Goal: Task Accomplishment & Management: Use online tool/utility

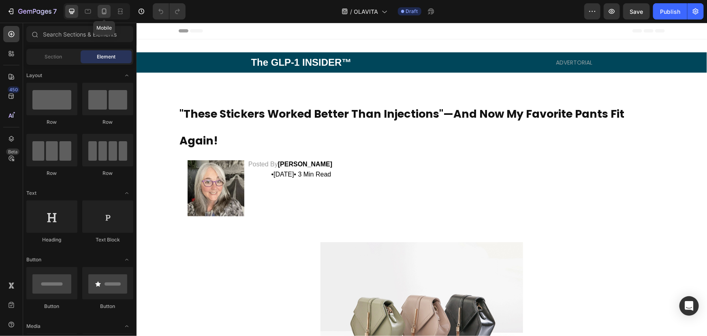
click at [106, 6] on div at bounding box center [104, 11] width 13 height 13
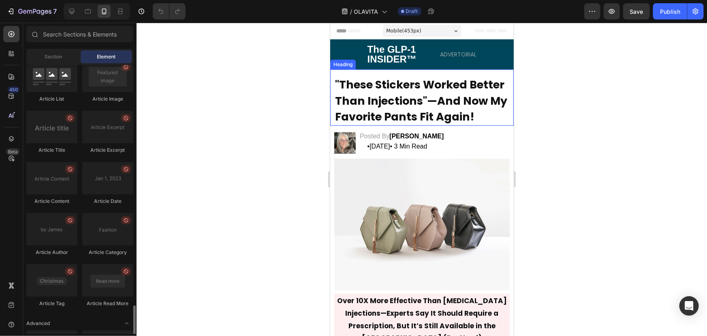
scroll to position [2134, 0]
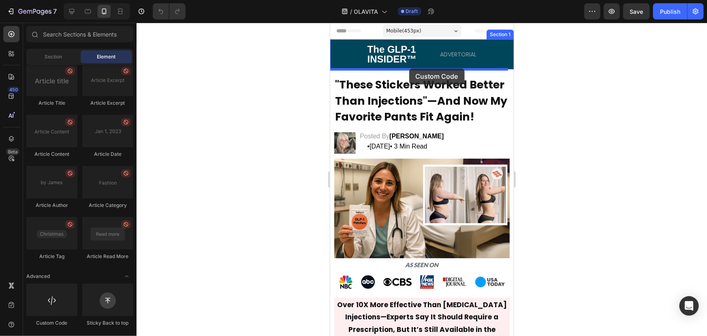
drag, startPoint x: 393, startPoint y: 326, endPoint x: 409, endPoint y: 68, distance: 258.8
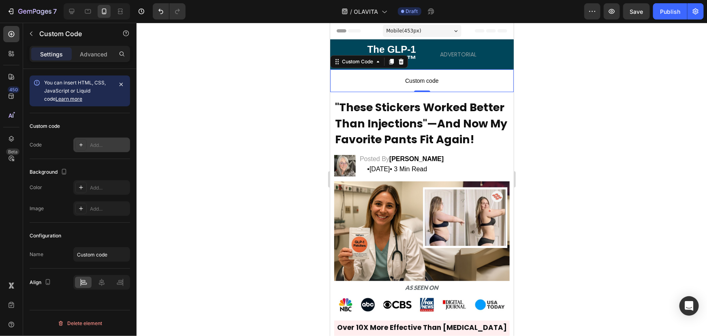
click at [78, 139] on div at bounding box center [80, 144] width 11 height 11
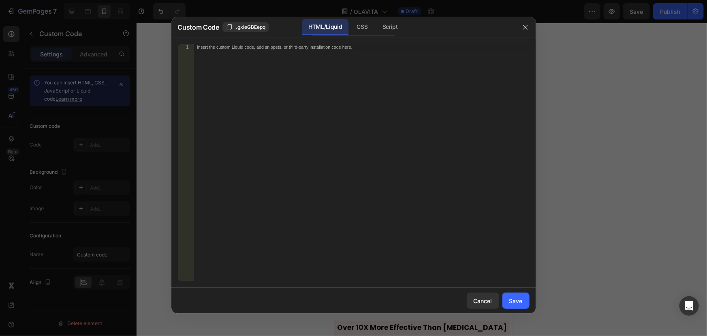
click at [223, 80] on div "Insert the custom Liquid code, add snippets, or third-party installation code h…" at bounding box center [362, 168] width 336 height 248
paste textarea
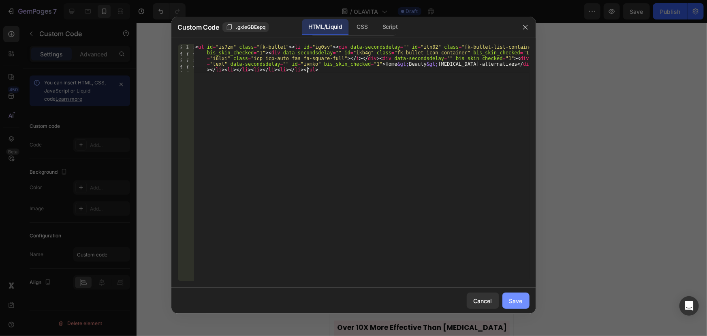
click at [517, 299] on div "Save" at bounding box center [516, 300] width 13 height 9
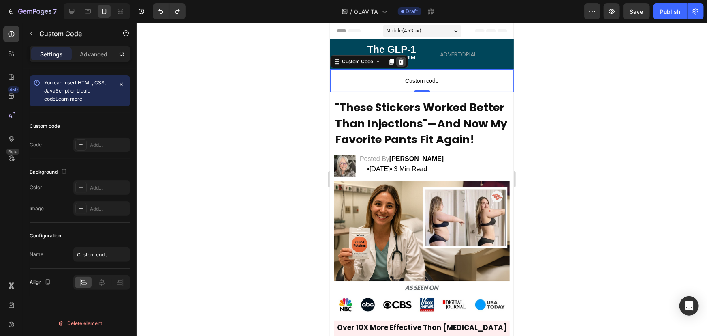
click at [405, 60] on div at bounding box center [401, 61] width 10 height 10
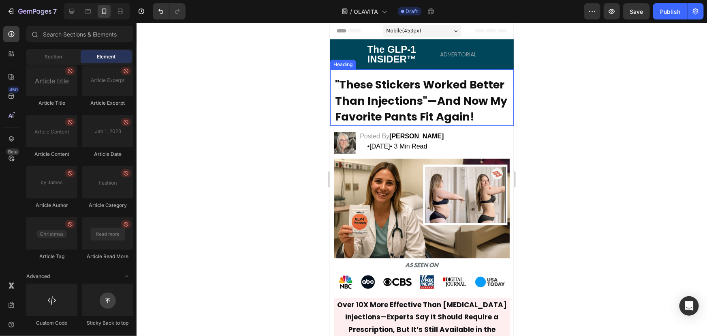
click at [384, 88] on span ""These Stickers Worked Better Than Injections"—And Now My Favorite Pants Fit Ag…" at bounding box center [421, 100] width 172 height 47
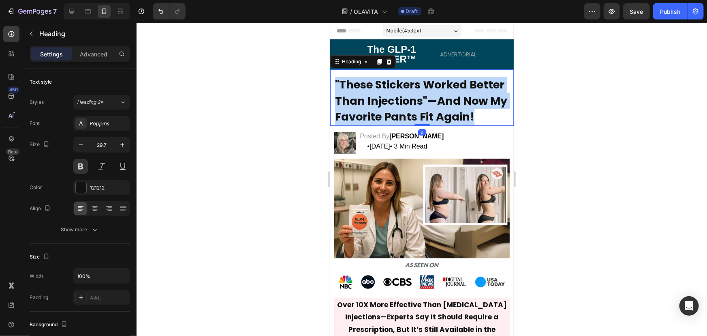
click at [384, 88] on span ""These Stickers Worked Better Than Injections"—And Now My Favorite Pants Fit Ag…" at bounding box center [421, 100] width 172 height 47
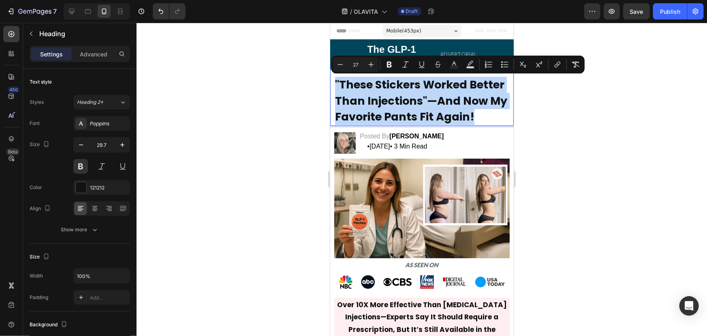
click at [384, 88] on span ""These Stickers Worked Better Than Injections"—And Now My Favorite Pants Fit Ag…" at bounding box center [421, 100] width 172 height 47
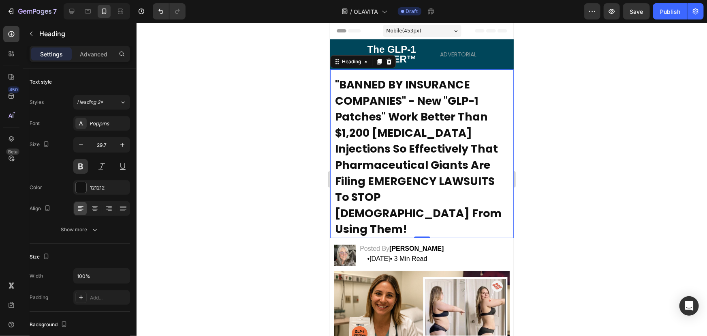
click at [539, 78] on div at bounding box center [422, 179] width 571 height 313
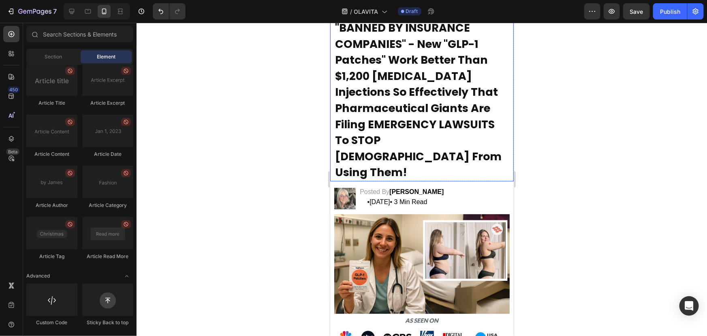
scroll to position [54, 0]
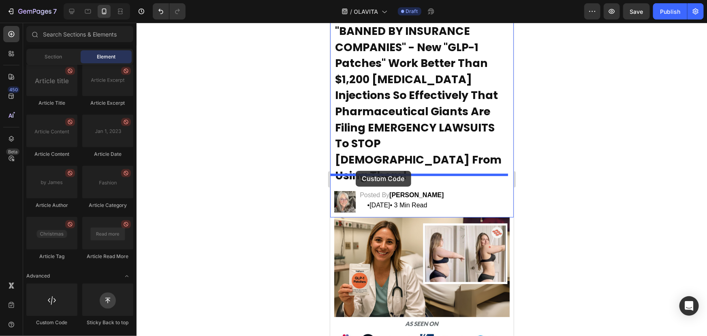
drag, startPoint x: 390, startPoint y: 313, endPoint x: 356, endPoint y: 170, distance: 146.8
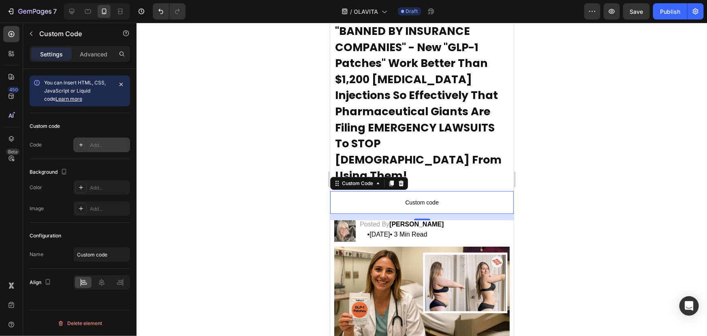
click at [89, 140] on div "Add..." at bounding box center [101, 144] width 57 height 15
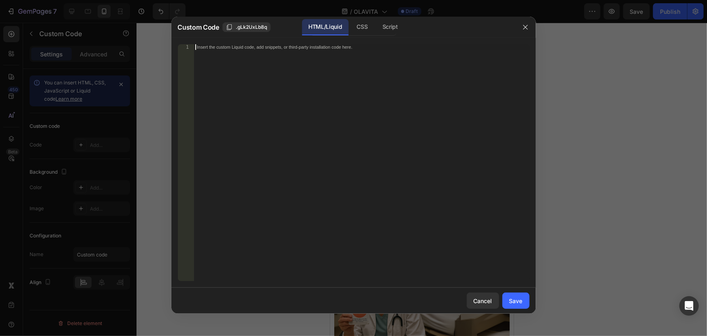
click at [276, 83] on div "Insert the custom Liquid code, add snippets, or third-party installation code h…" at bounding box center [362, 168] width 336 height 248
paste textarea "</div>"
type textarea "</div>"
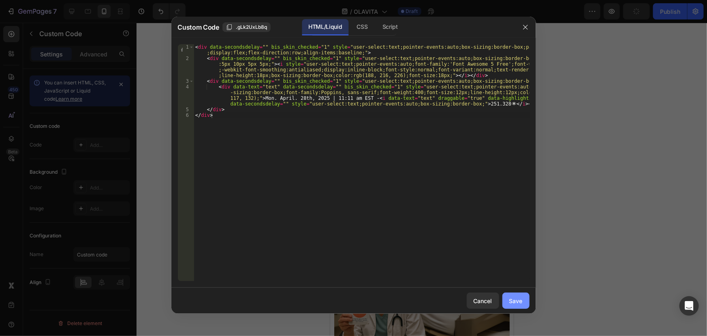
click at [525, 298] on button "Save" at bounding box center [516, 300] width 27 height 16
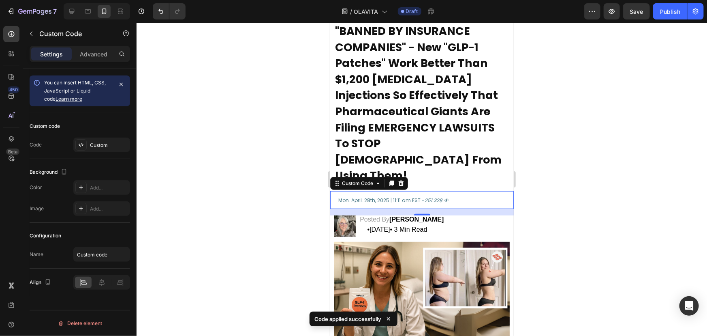
click at [572, 164] on div at bounding box center [422, 179] width 571 height 313
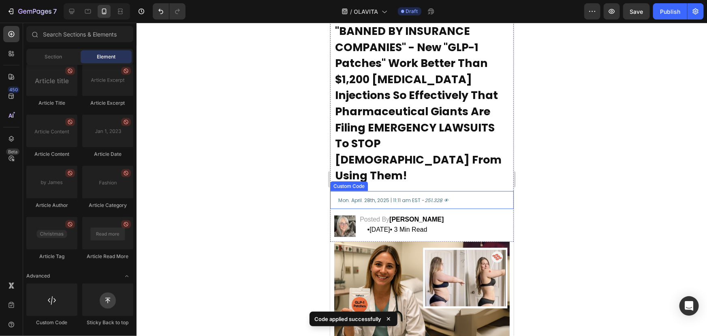
click at [413, 191] on div "Mon. April. 28th, 2025 | 11:11 am EST - 251.328 👁" at bounding box center [422, 200] width 184 height 18
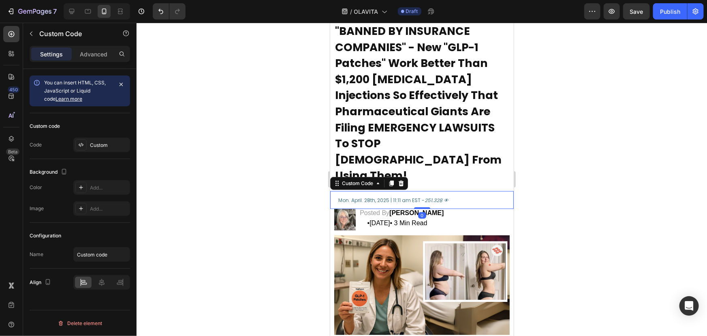
drag, startPoint x: 414, startPoint y: 197, endPoint x: 418, endPoint y: 178, distance: 19.5
click at [418, 191] on div "Mon. April. 28th, 2025 | 11:11 am EST - 251.328 👁 Custom Code 0" at bounding box center [422, 200] width 184 height 18
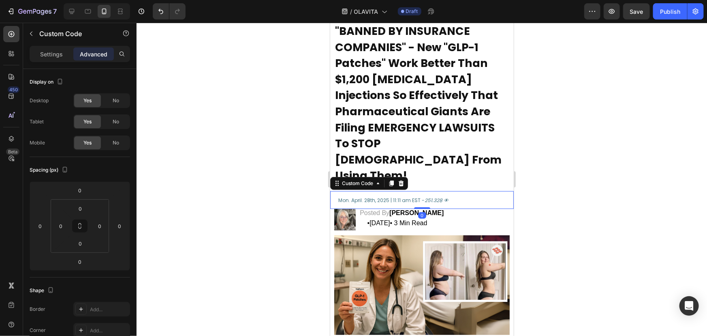
click at [612, 159] on div at bounding box center [422, 179] width 571 height 313
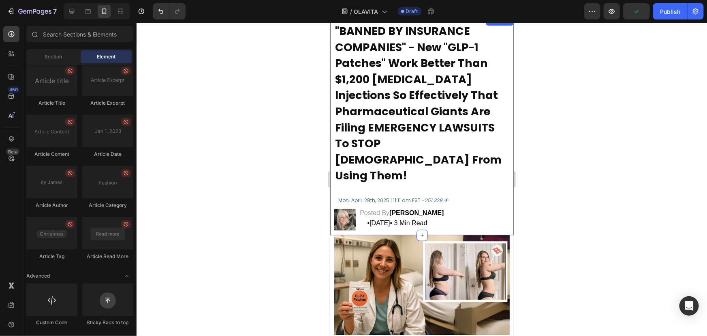
click at [420, 169] on div "⁠⁠⁠⁠⁠⁠⁠ "BANNED BY INSURANCE COMPANIES" - New "GLP-1 Patches" Work Better Than …" at bounding box center [422, 124] width 184 height 219
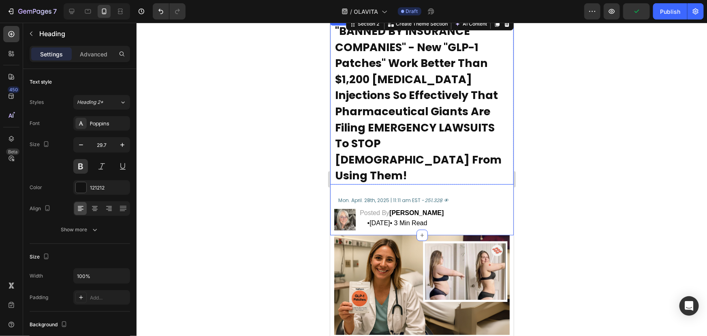
click at [394, 149] on span ""BANNED BY INSURANCE COMPANIES" - New "GLP-1 Patches" Work Better Than $1,200 […" at bounding box center [418, 102] width 167 height 159
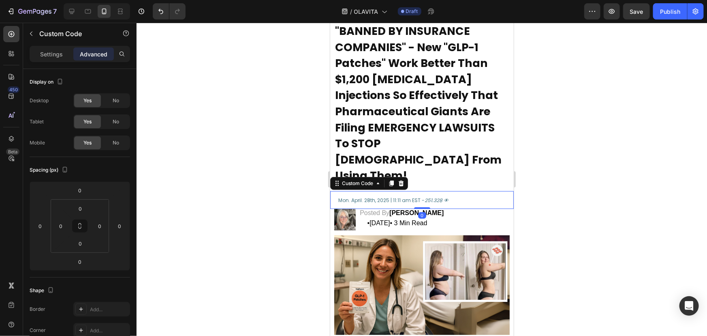
click at [401, 191] on div "Mon. April. 28th, 2025 | 11:11 am EST - 251.328 👁" at bounding box center [422, 200] width 184 height 18
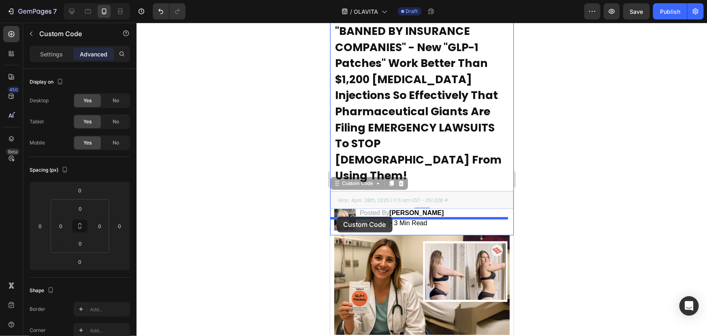
drag, startPoint x: 337, startPoint y: 167, endPoint x: 336, endPoint y: 216, distance: 48.3
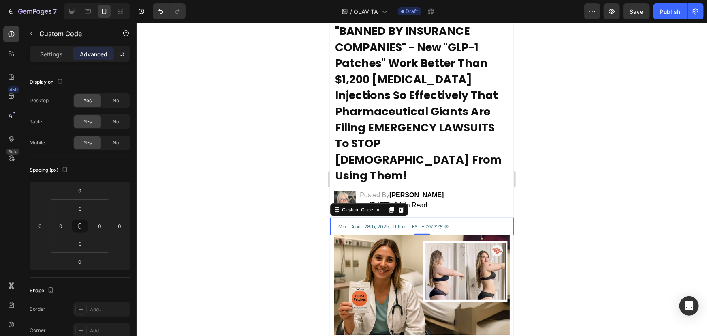
click at [551, 181] on div at bounding box center [422, 179] width 571 height 313
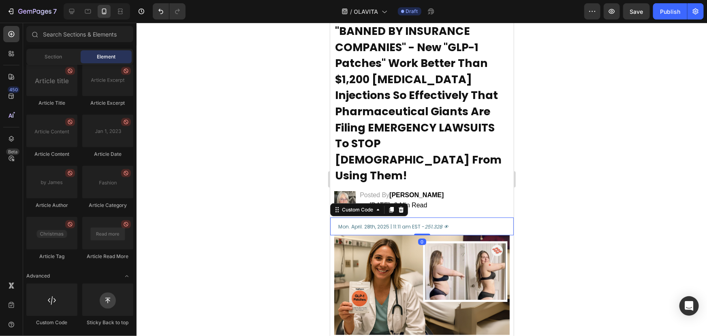
click at [422, 217] on div "Mon. April. 28th, 2025 | 11:11 am EST - 251.328 👁" at bounding box center [422, 226] width 184 height 18
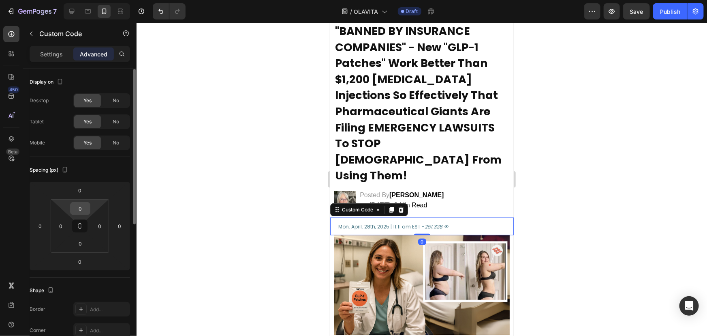
click at [82, 210] on input "0" at bounding box center [80, 208] width 16 height 12
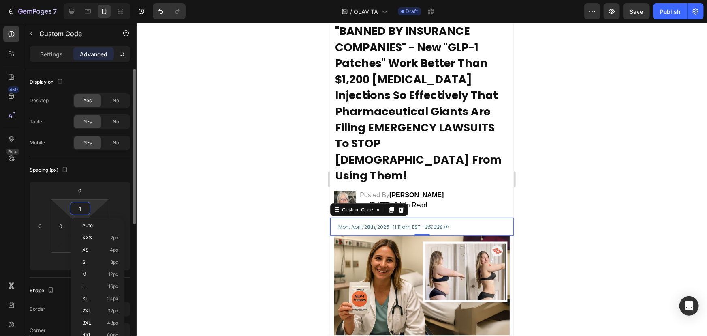
type input "0"
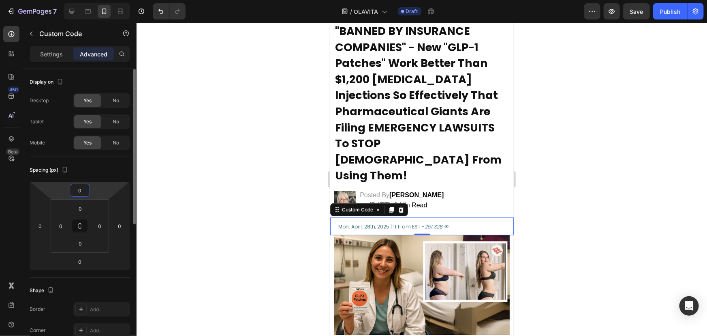
click at [82, 193] on input "0" at bounding box center [80, 190] width 16 height 12
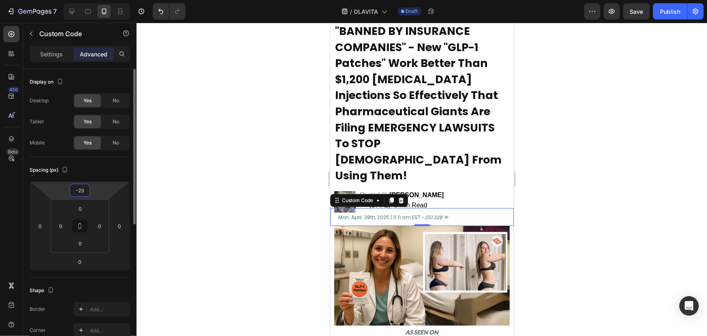
type input "-22"
click at [602, 207] on div at bounding box center [422, 179] width 571 height 313
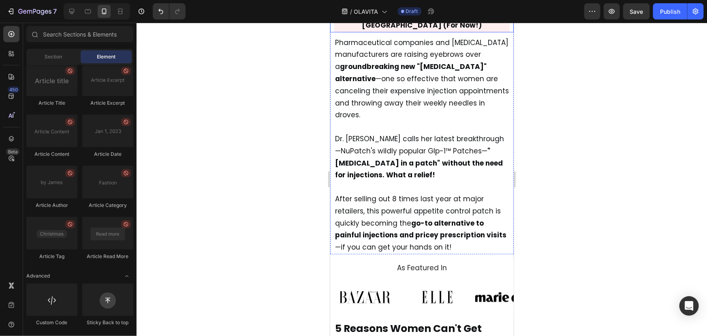
scroll to position [416, 0]
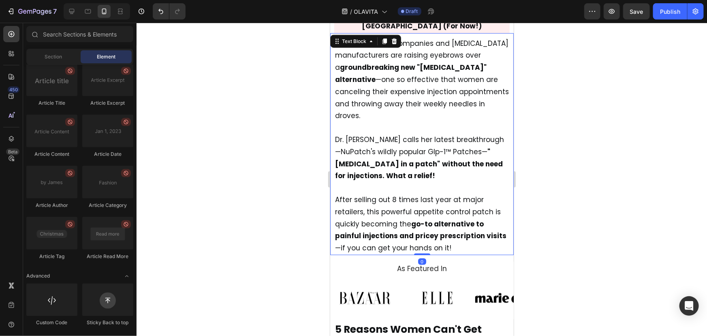
click at [386, 166] on strong "without the need for injections. What a relief!" at bounding box center [419, 170] width 168 height 22
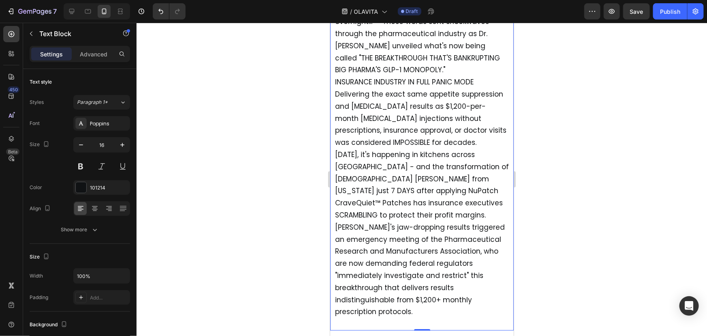
scroll to position [462, 0]
click at [377, 214] on p ""They're trying to silence us because we've made their $50 BILLION prescription…" at bounding box center [422, 154] width 174 height 326
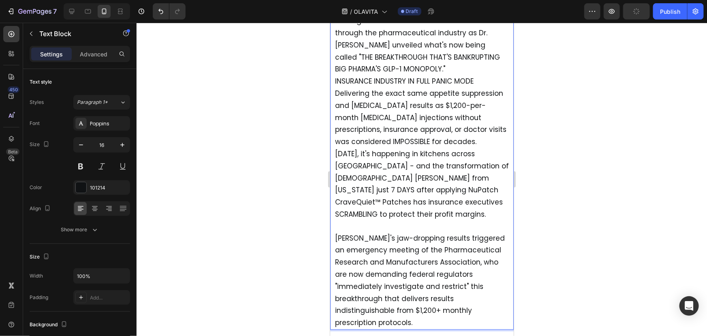
click at [334, 150] on div ""They're trying to silence us because we've made their $50 BILLION prescription…" at bounding box center [422, 159] width 176 height 339
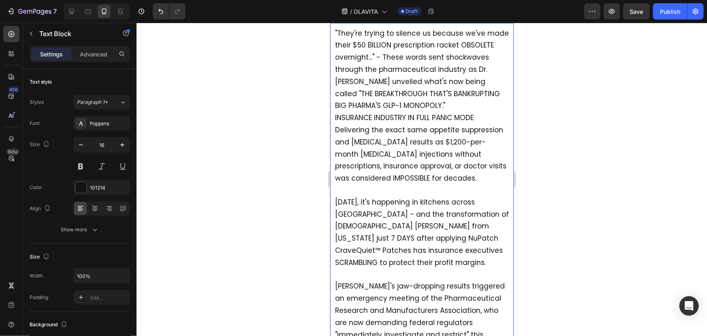
scroll to position [421, 0]
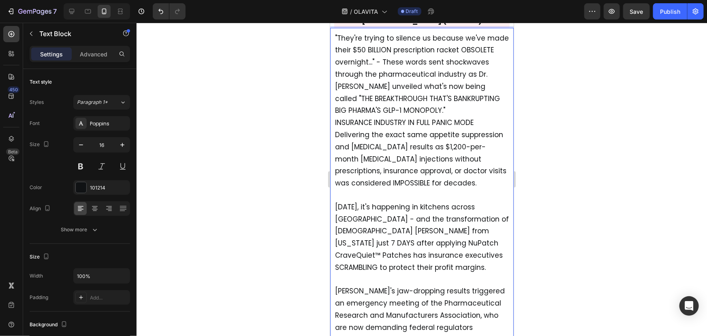
click at [337, 131] on span "Delivering the exact same appetite suppression and [MEDICAL_DATA] results as $1…" at bounding box center [421, 158] width 172 height 58
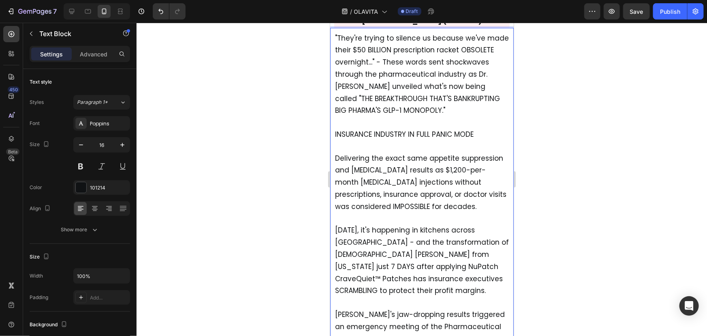
click at [354, 134] on span "INSURANCE INDUSTRY IN FULL PANIC MODE" at bounding box center [404, 134] width 139 height 10
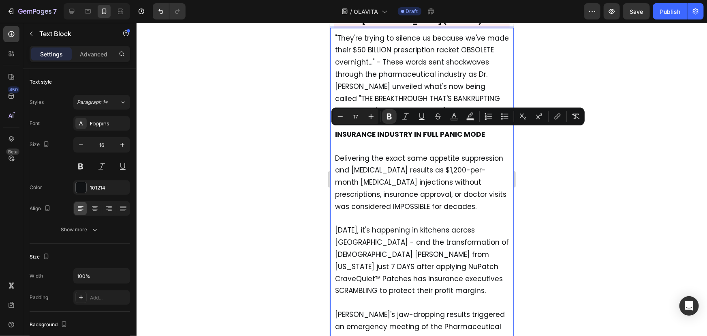
click at [554, 161] on div at bounding box center [422, 179] width 571 height 313
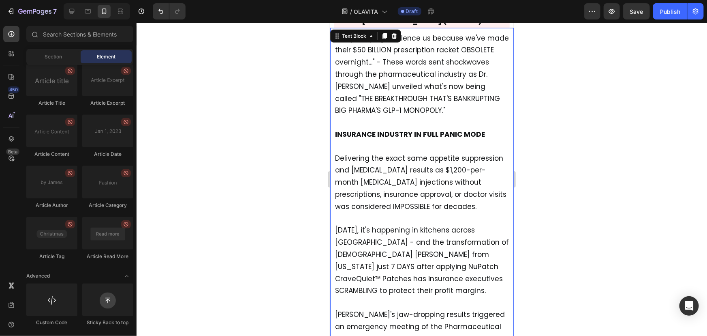
click at [460, 138] on p ""They're trying to silence us because we've made their $50 BILLION prescription…" at bounding box center [422, 92] width 174 height 120
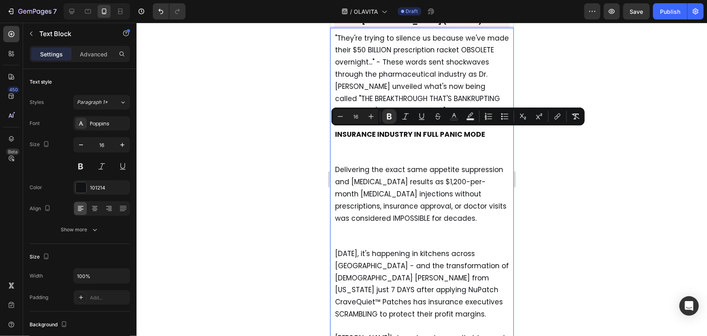
click at [446, 150] on p ""They're trying to silence us because we've made their $50 BILLION prescription…" at bounding box center [422, 98] width 174 height 132
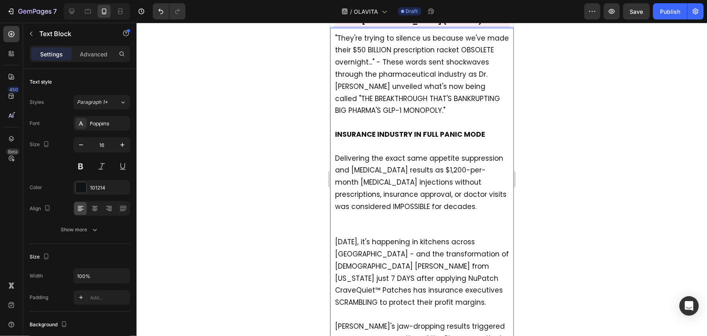
click at [577, 118] on div at bounding box center [422, 179] width 571 height 313
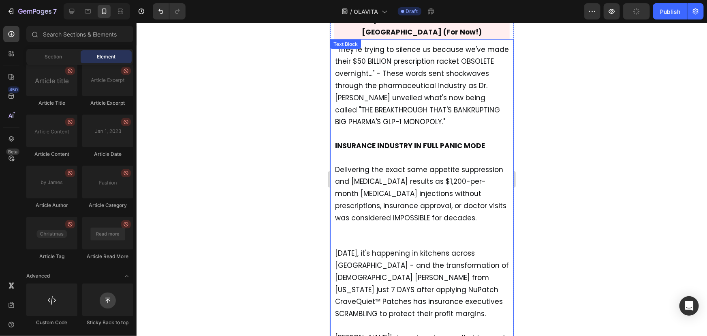
scroll to position [407, 0]
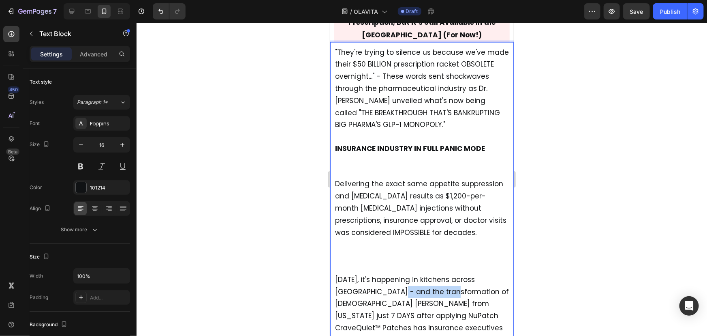
click at [403, 292] on span "[DATE], it's happening in kitchens across [GEOGRAPHIC_DATA] - and the transform…" at bounding box center [422, 309] width 174 height 70
click at [406, 235] on span "Delivering the exact same appetite suppression and [MEDICAL_DATA] results as $1…" at bounding box center [421, 207] width 172 height 58
click at [390, 313] on span "[DATE], it's happening in kitchens across [GEOGRAPHIC_DATA] - and the transform…" at bounding box center [422, 309] width 174 height 70
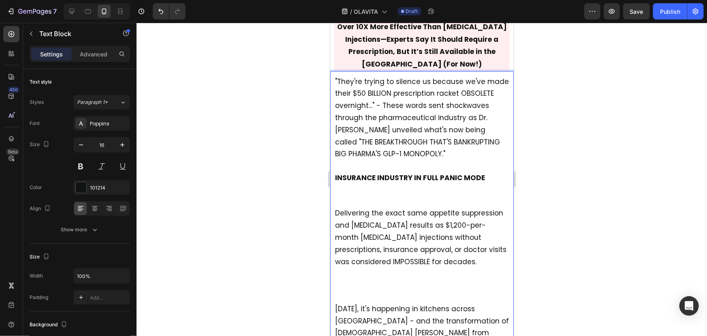
scroll to position [377, 0]
click at [395, 196] on p ""They're trying to silence us because we've made their $50 BILLION prescription…" at bounding box center [422, 142] width 174 height 132
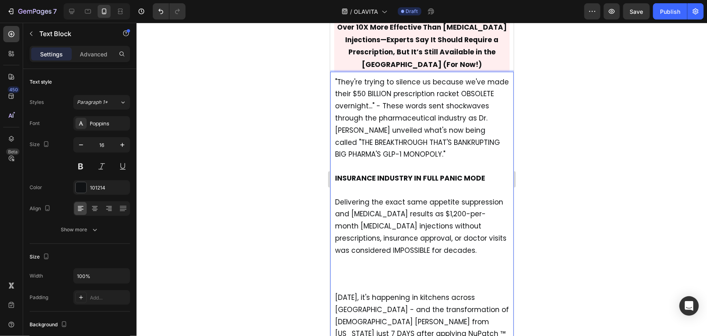
click at [387, 288] on p "Delivering the exact same appetite suppression and [MEDICAL_DATA] results as $1…" at bounding box center [422, 243] width 174 height 95
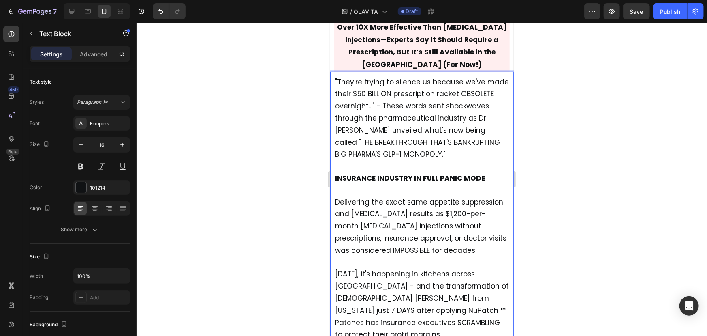
click at [402, 170] on p ""They're trying to silence us because we've made their $50 BILLION prescription…" at bounding box center [422, 136] width 174 height 120
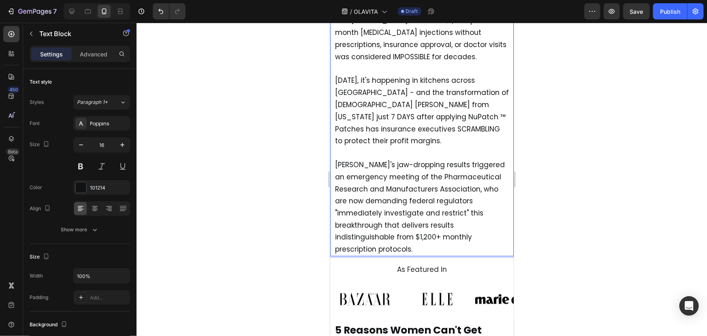
scroll to position [572, 0]
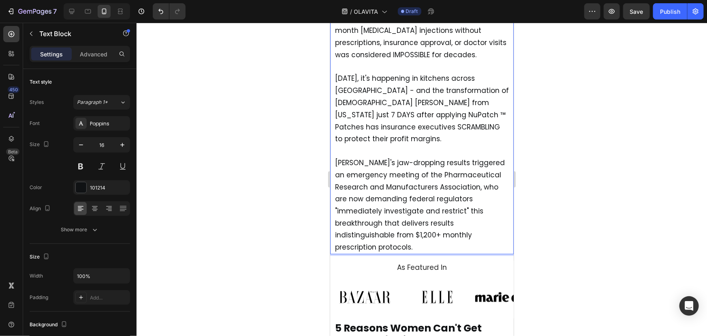
click at [634, 169] on div at bounding box center [422, 179] width 571 height 313
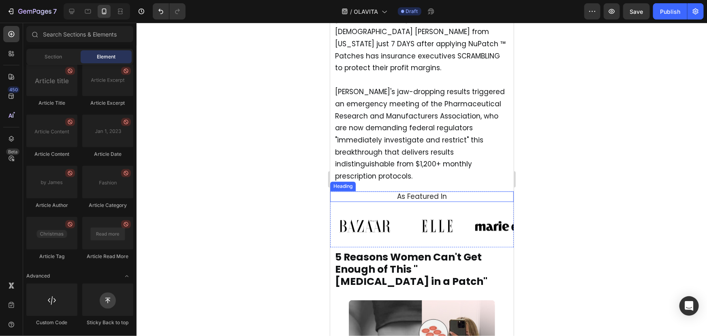
scroll to position [644, 0]
click at [504, 189] on div "As Featured In Heading Image Image Image Image Image Image Image Carousel Row S…" at bounding box center [422, 218] width 184 height 58
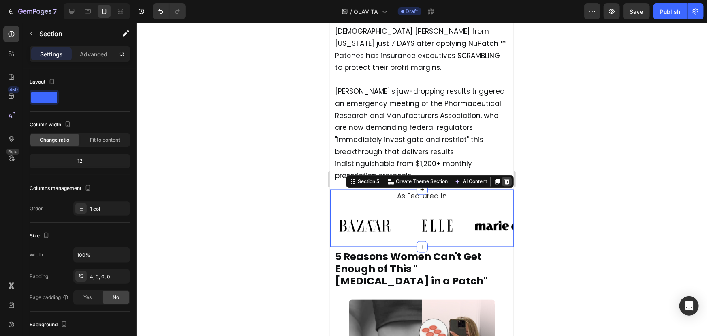
click at [504, 178] on icon at bounding box center [507, 181] width 6 height 6
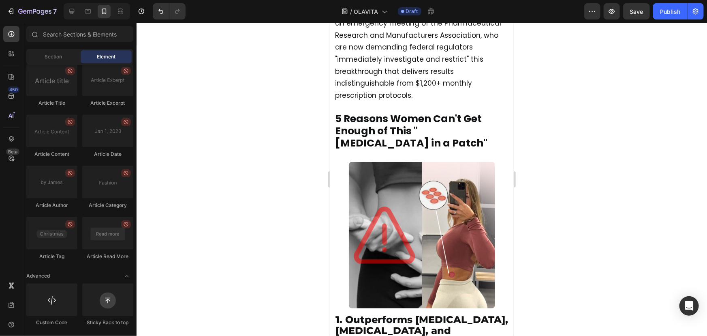
scroll to position [622, 0]
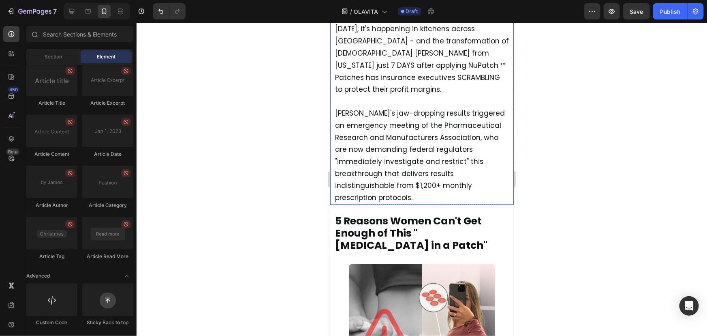
click at [379, 95] on p "[PERSON_NAME]'s jaw-dropping results triggered an emergency meeting of the Phar…" at bounding box center [422, 149] width 174 height 108
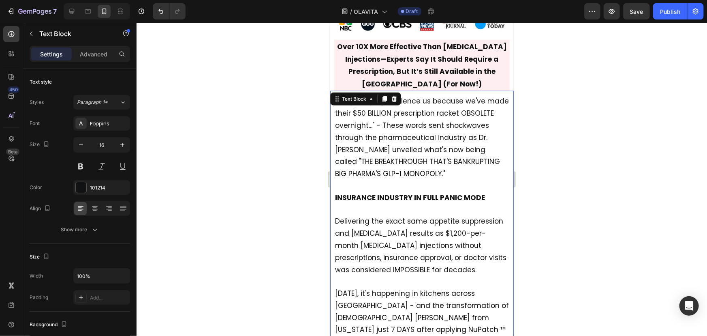
scroll to position [362, 0]
click at [382, 96] on icon at bounding box center [384, 99] width 6 height 6
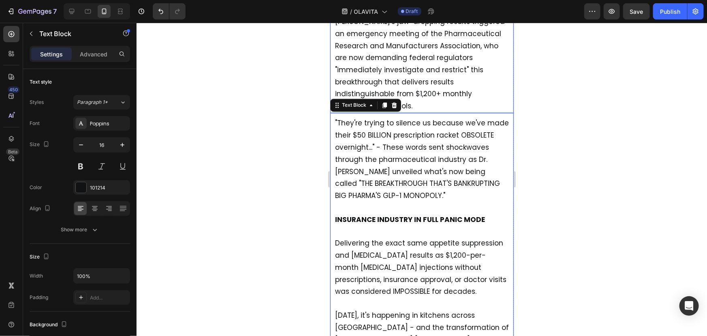
scroll to position [762, 0]
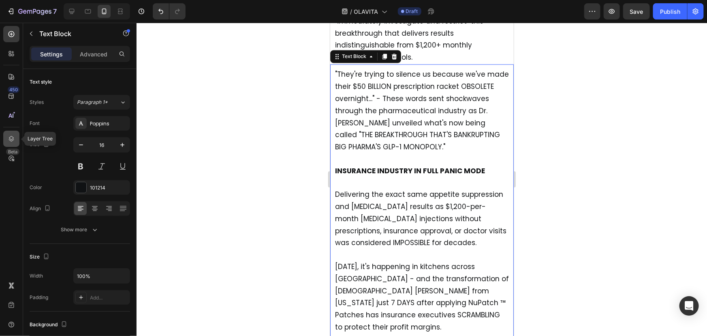
click at [7, 137] on icon at bounding box center [11, 139] width 8 height 8
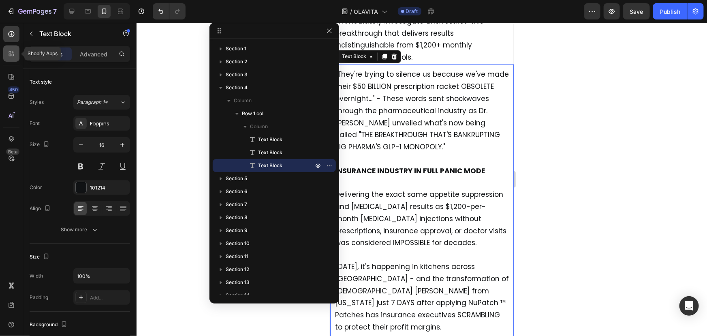
click at [12, 48] on div at bounding box center [11, 53] width 16 height 16
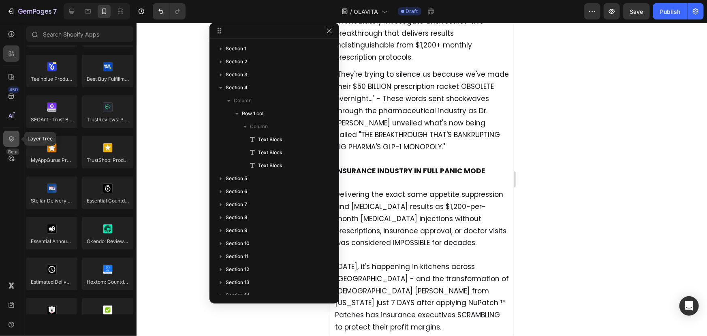
click at [12, 140] on icon at bounding box center [11, 139] width 5 height 6
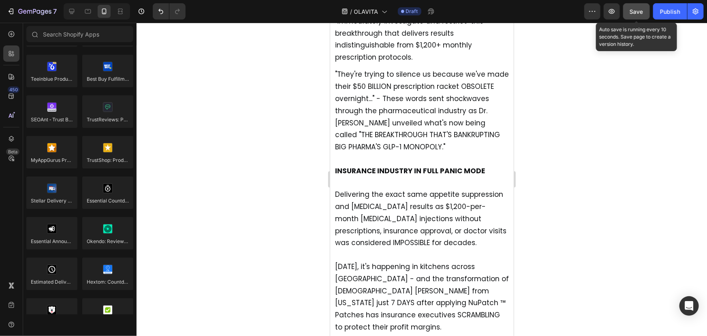
click at [635, 16] on button "Save" at bounding box center [637, 11] width 27 height 16
